Goal: Navigation & Orientation: Find specific page/section

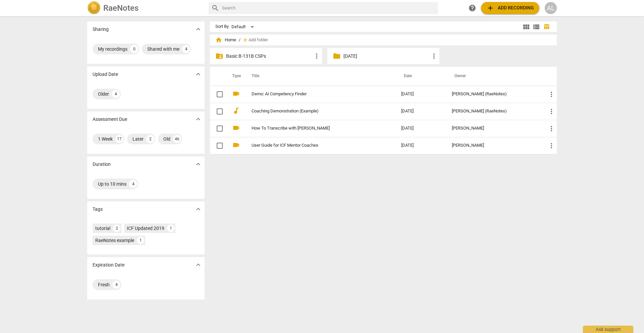
click at [259, 56] on p "Basic B-131B CSPs" at bounding box center [269, 56] width 87 height 7
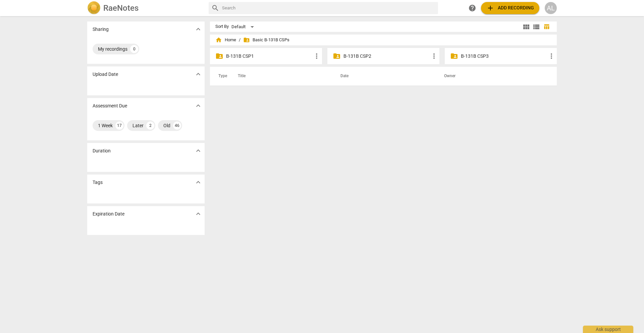
click at [464, 53] on p "B-131B CSP3" at bounding box center [504, 56] width 87 height 7
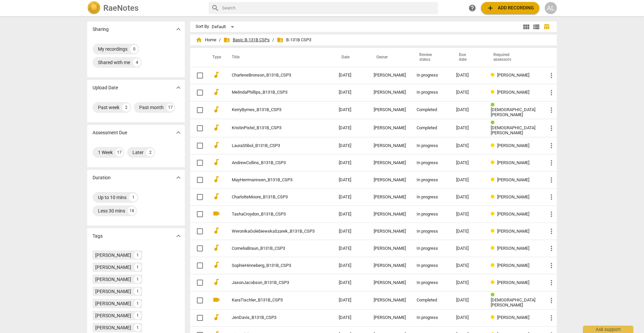
click at [251, 38] on span "folder_shared Basic B-131B CSPs" at bounding box center [246, 40] width 46 height 7
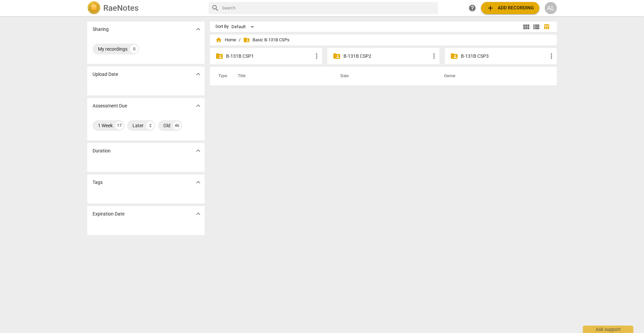
click at [252, 55] on p "B-131B CSP1" at bounding box center [269, 56] width 87 height 7
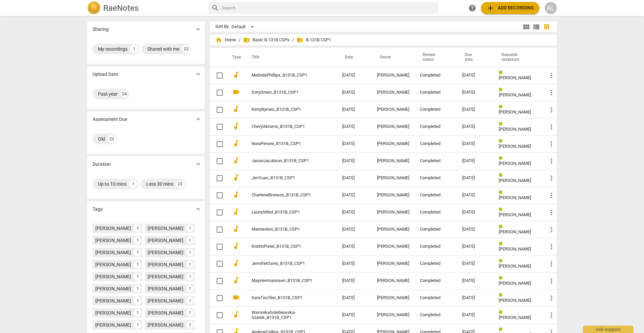
scroll to position [109, 0]
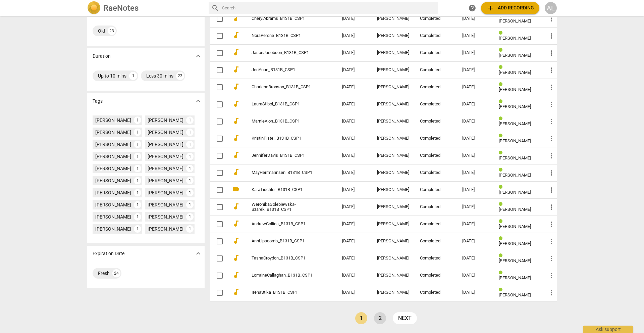
click at [381, 320] on link "2" at bounding box center [380, 318] width 12 height 12
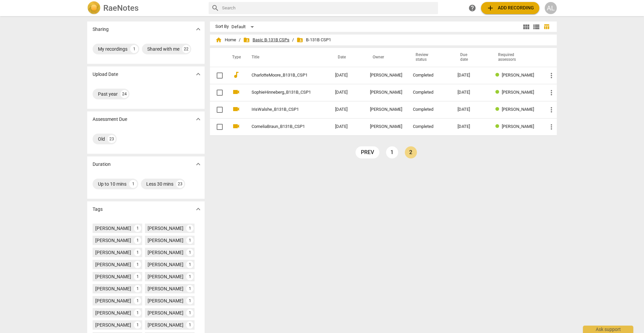
click at [274, 39] on span "folder_shared Basic B-131B CSPs" at bounding box center [266, 40] width 46 height 7
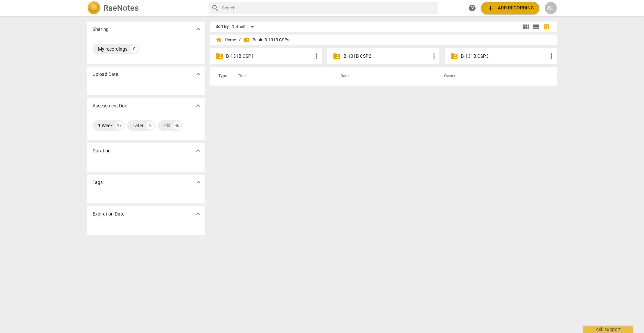
click at [357, 55] on p "B-131B CSP2" at bounding box center [386, 56] width 87 height 7
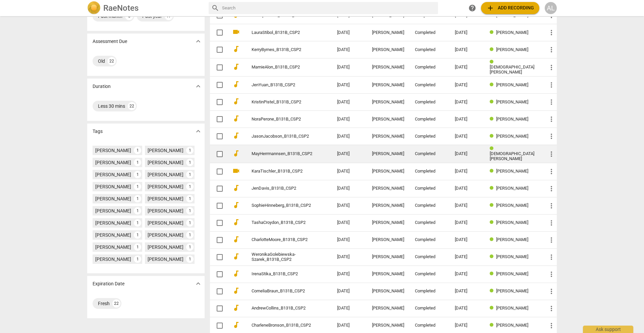
scroll to position [109, 0]
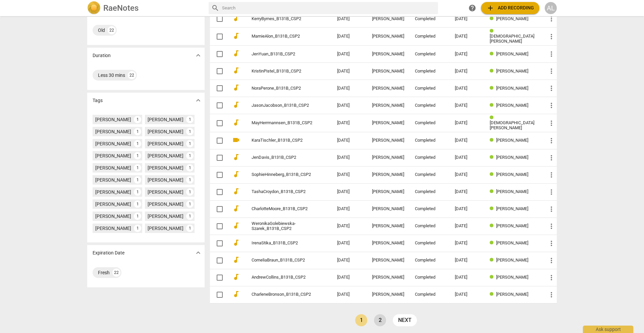
click at [378, 318] on link "2" at bounding box center [380, 320] width 12 height 12
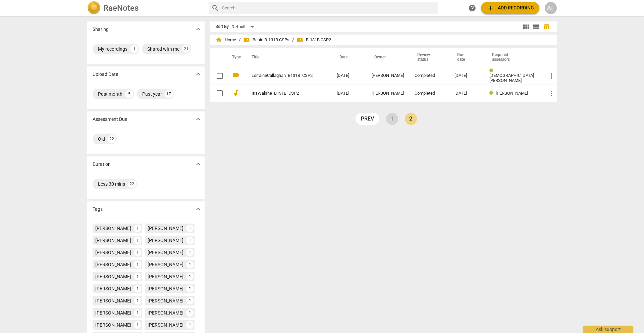
click at [389, 118] on link "1" at bounding box center [392, 119] width 12 height 12
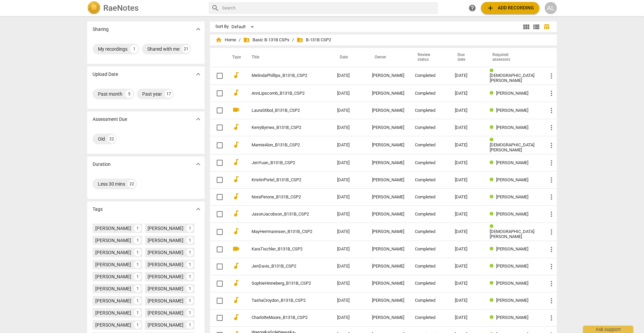
click at [309, 40] on span "folder_shared B-131B CSP2" at bounding box center [313, 40] width 35 height 7
click at [283, 39] on span "folder_shared Basic B-131B CSPs" at bounding box center [266, 40] width 46 height 7
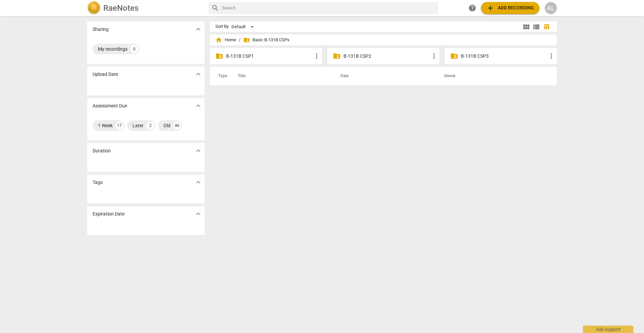
click at [469, 53] on p "B-131B CSP3" at bounding box center [504, 56] width 87 height 7
